Goal: Transaction & Acquisition: Purchase product/service

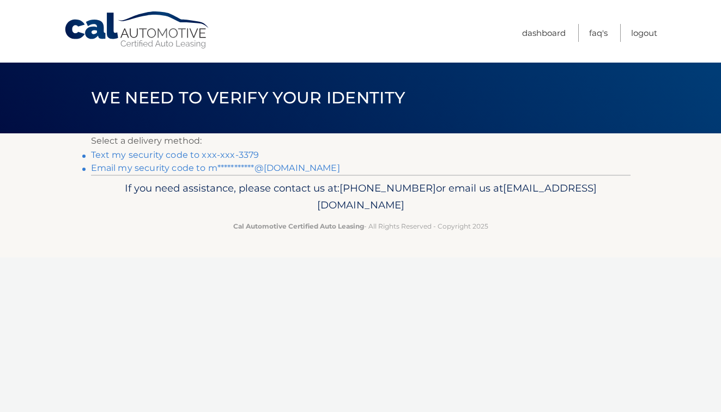
click at [208, 154] on link "Text my security code to xxx-xxx-3379" at bounding box center [175, 155] width 168 height 10
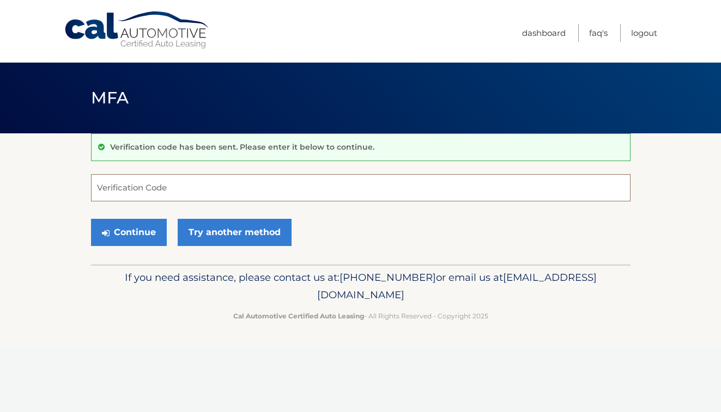
click at [181, 194] on input "Verification Code" at bounding box center [360, 187] width 539 height 27
type input "841534"
click at [143, 227] on button "Continue" at bounding box center [129, 232] width 76 height 27
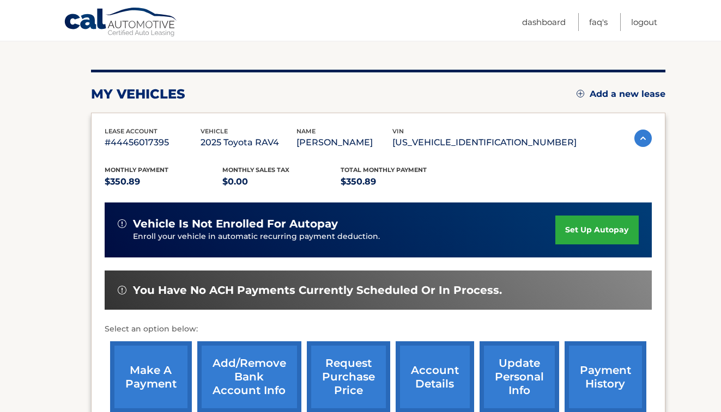
scroll to position [119, 0]
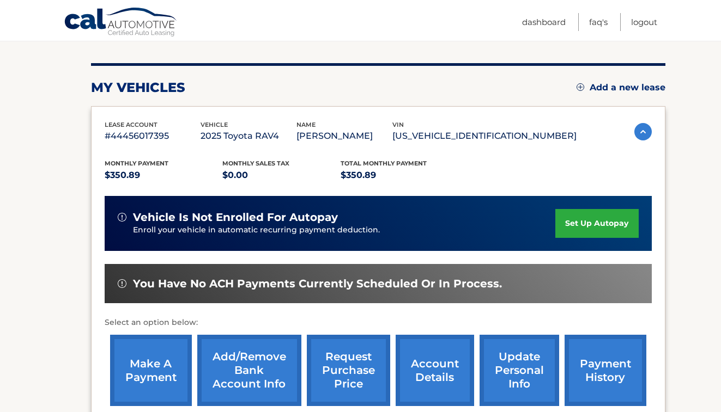
click at [138, 364] on link "make a payment" at bounding box center [151, 370] width 82 height 71
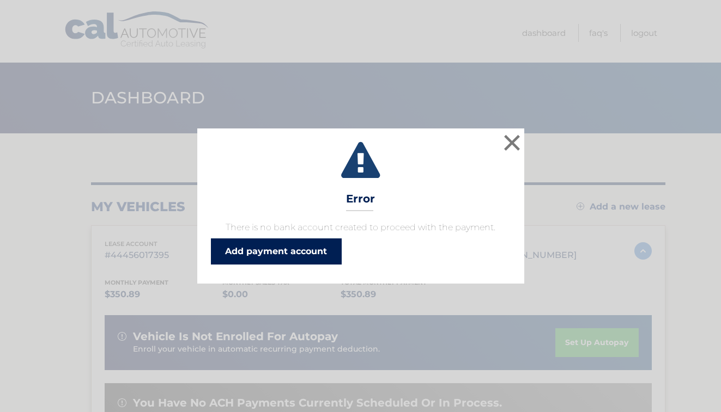
click at [296, 252] on link "Add payment account" at bounding box center [276, 252] width 131 height 26
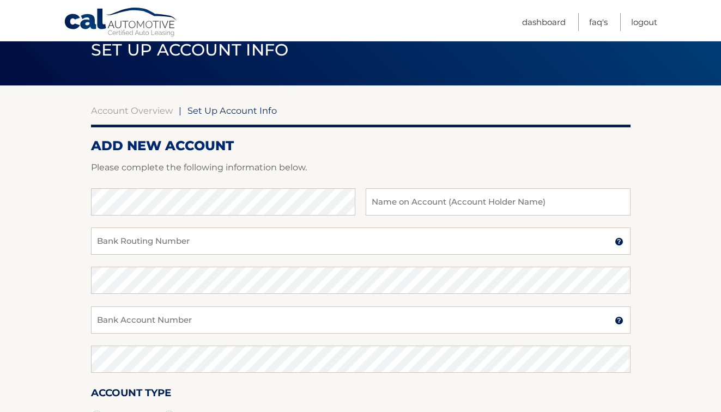
scroll to position [47, 0]
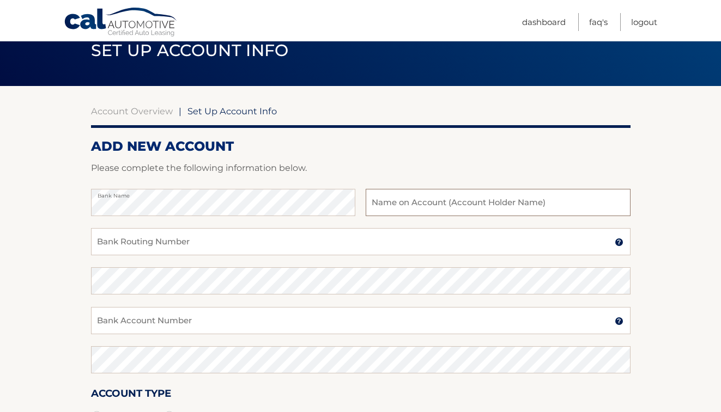
click at [440, 206] on input "text" at bounding box center [497, 202] width 264 height 27
type input "[PERSON_NAME]"
click at [240, 248] on input "Bank Routing Number" at bounding box center [360, 241] width 539 height 27
type input "021000021"
click at [254, 319] on input "Bank Account Number" at bounding box center [360, 320] width 539 height 27
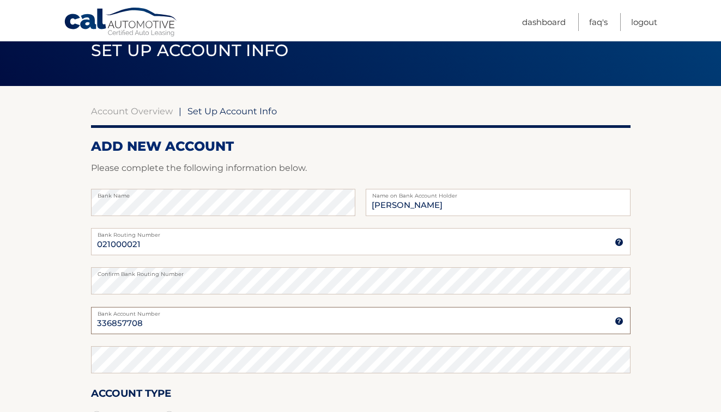
type input "336857708"
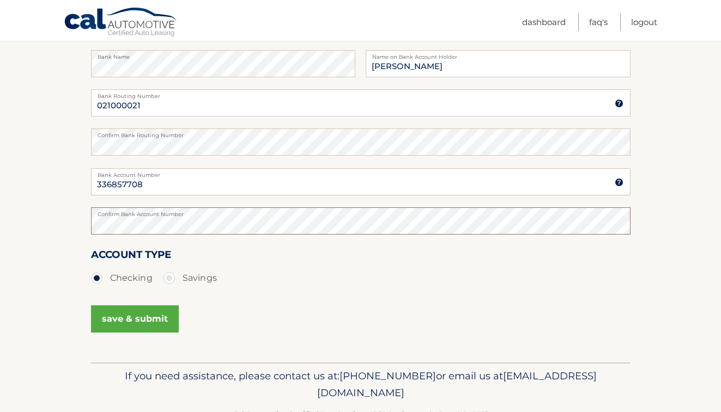
scroll to position [187, 0]
click at [158, 317] on button "save & submit" at bounding box center [135, 318] width 88 height 27
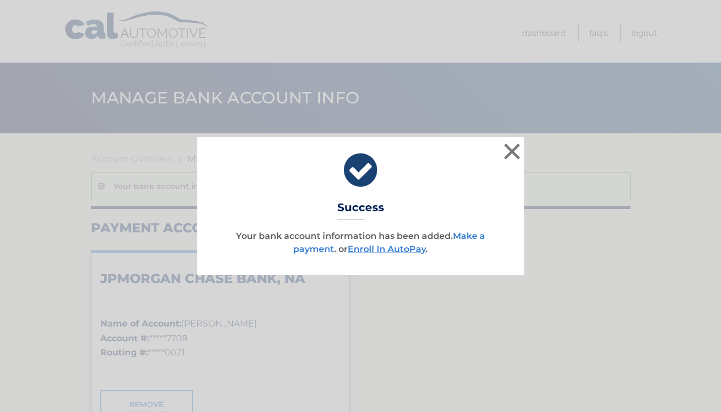
click at [472, 232] on link "Make a payment" at bounding box center [389, 242] width 192 height 23
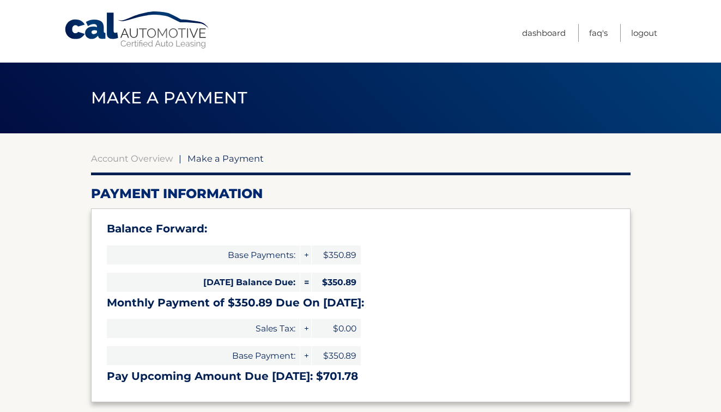
select select "YWNlYmM0ZjQtMWJlMS00NWJlLWFlYmYtNjNkOGE1ODkwMzc1"
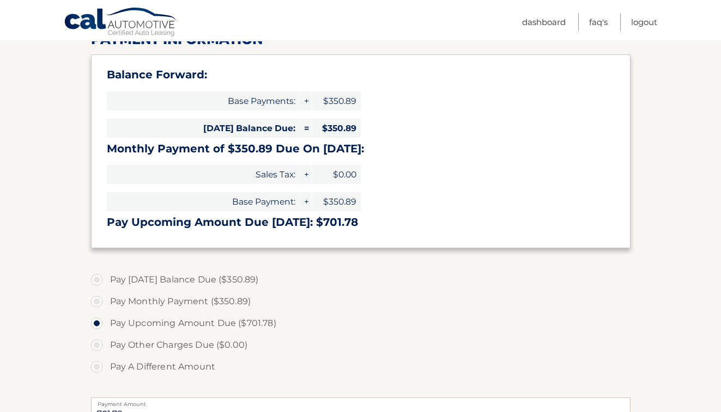
scroll to position [155, 0]
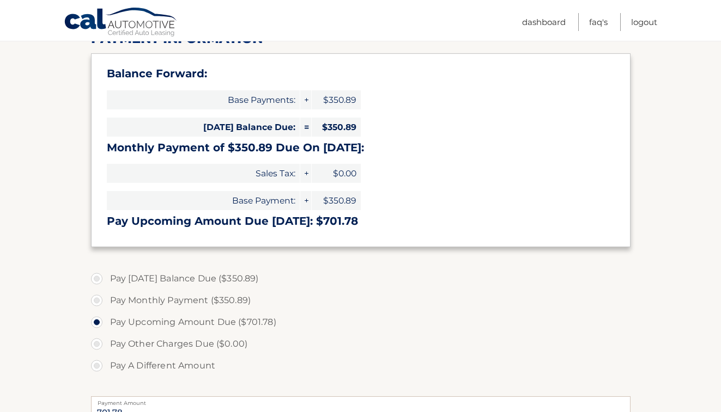
click at [99, 297] on label "Pay Monthly Payment ($350.89)" at bounding box center [360, 301] width 539 height 22
click at [99, 297] on input "Pay Monthly Payment ($350.89)" at bounding box center [100, 298] width 11 height 17
radio input "true"
type input "350.89"
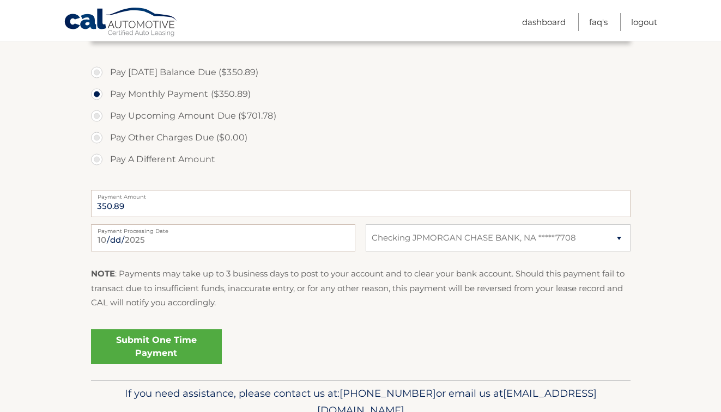
scroll to position [363, 0]
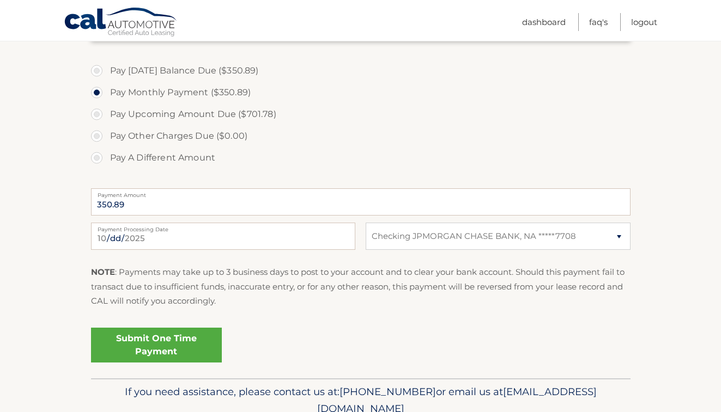
click at [182, 345] on link "Submit One Time Payment" at bounding box center [156, 345] width 131 height 35
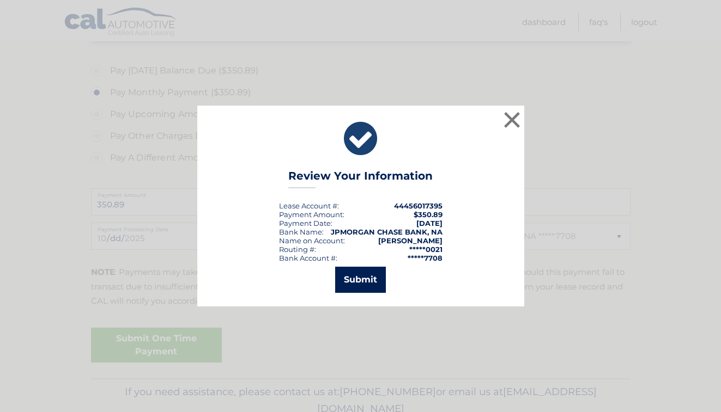
click at [362, 278] on button "Submit" at bounding box center [360, 280] width 51 height 26
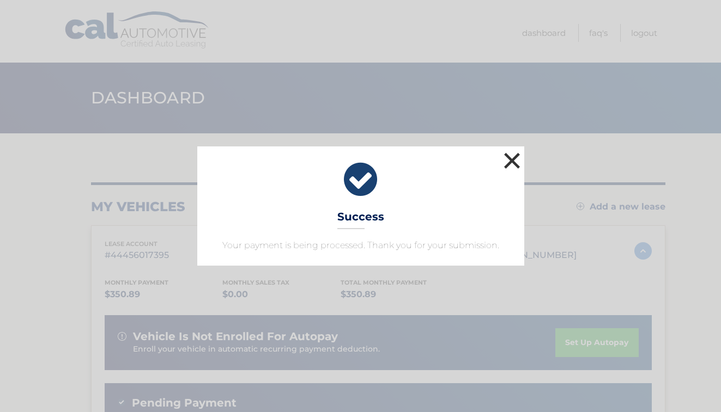
click at [507, 162] on button "×" at bounding box center [512, 161] width 22 height 22
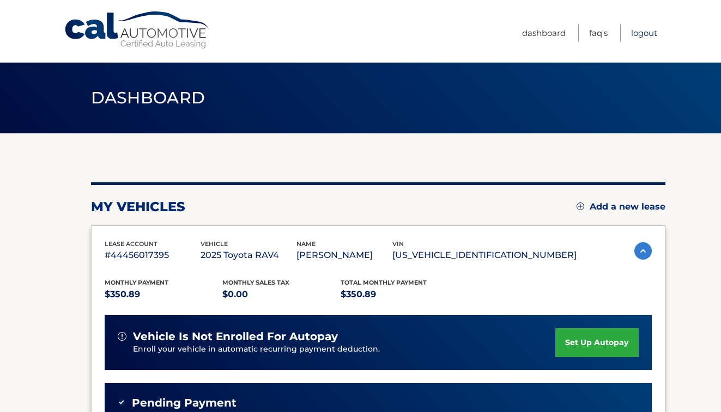
click at [649, 32] on link "Logout" at bounding box center [644, 33] width 26 height 18
